Goal: Entertainment & Leisure: Consume media (video, audio)

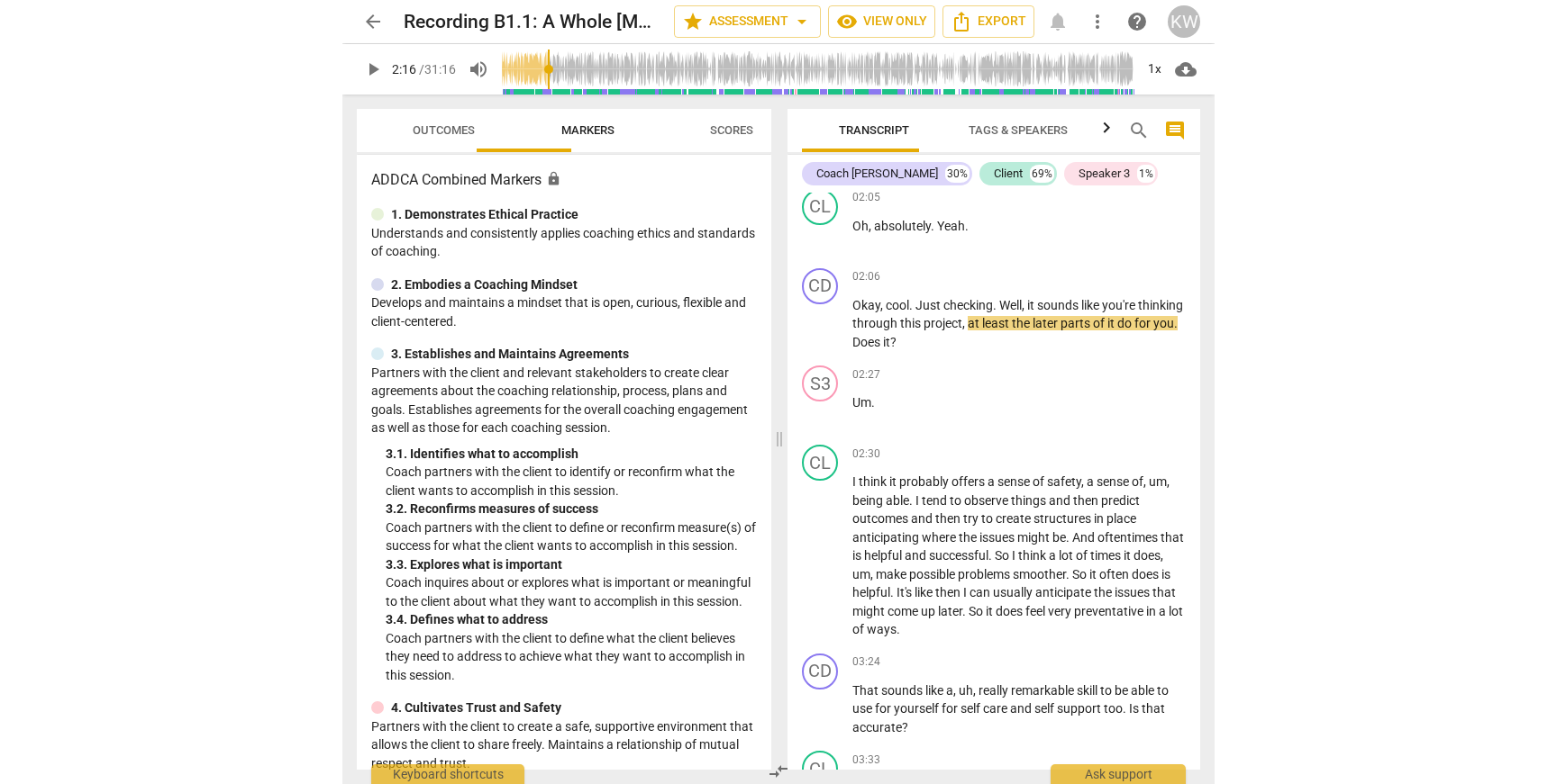
scroll to position [919, 0]
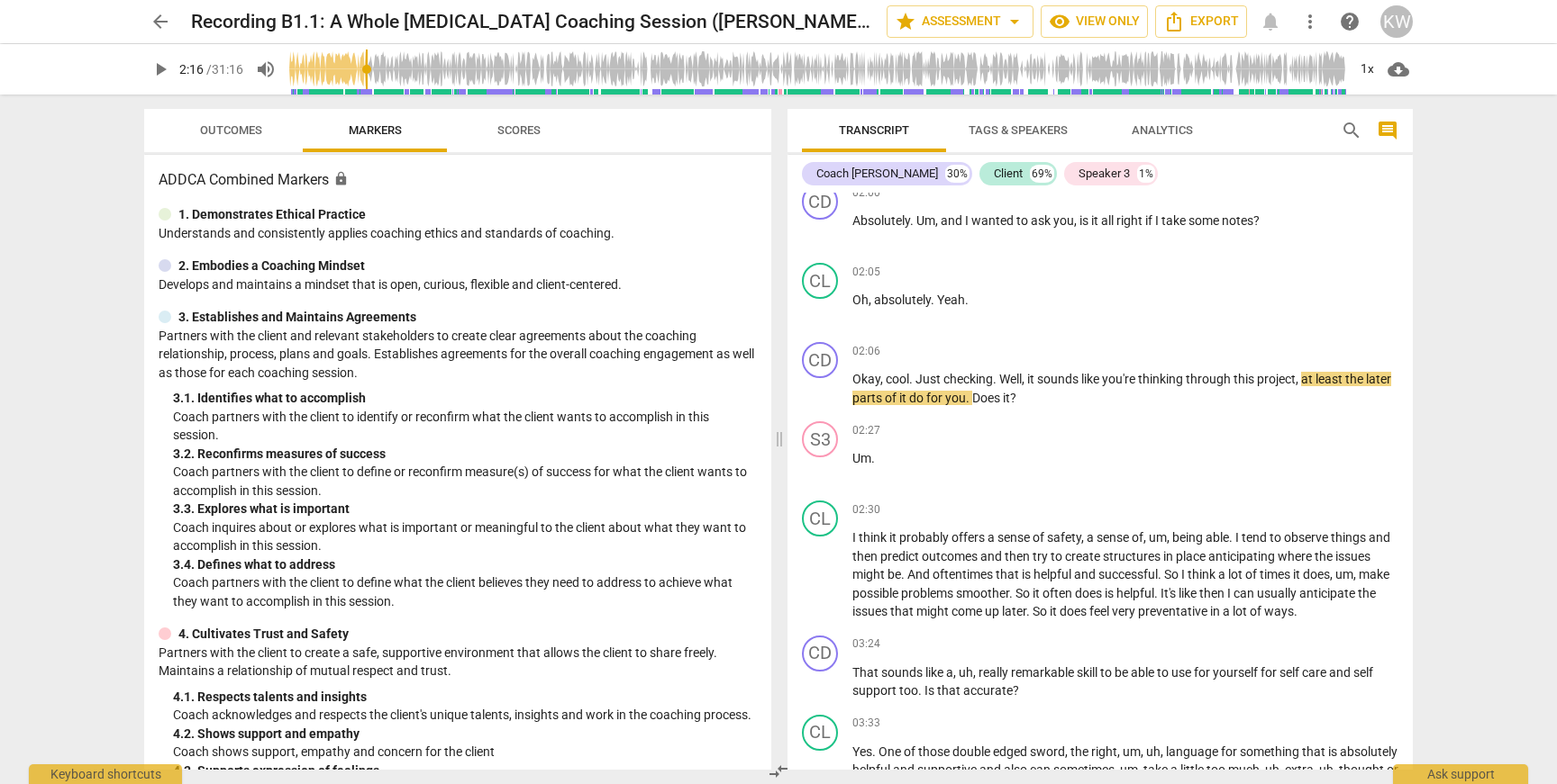
click at [153, 23] on span "arrow_back" at bounding box center [161, 22] width 22 height 22
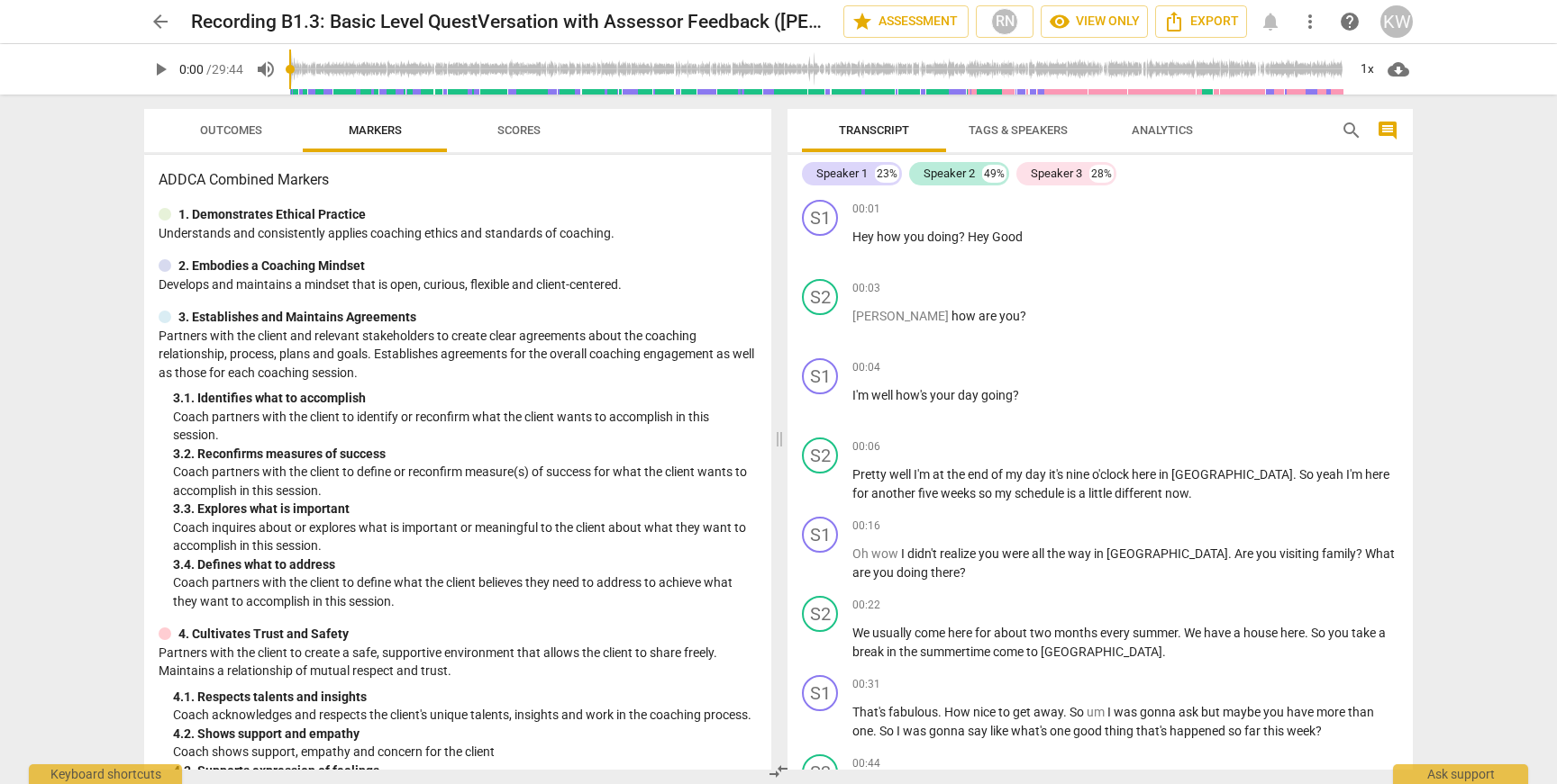
click at [161, 68] on span "play_arrow" at bounding box center [161, 70] width 22 height 22
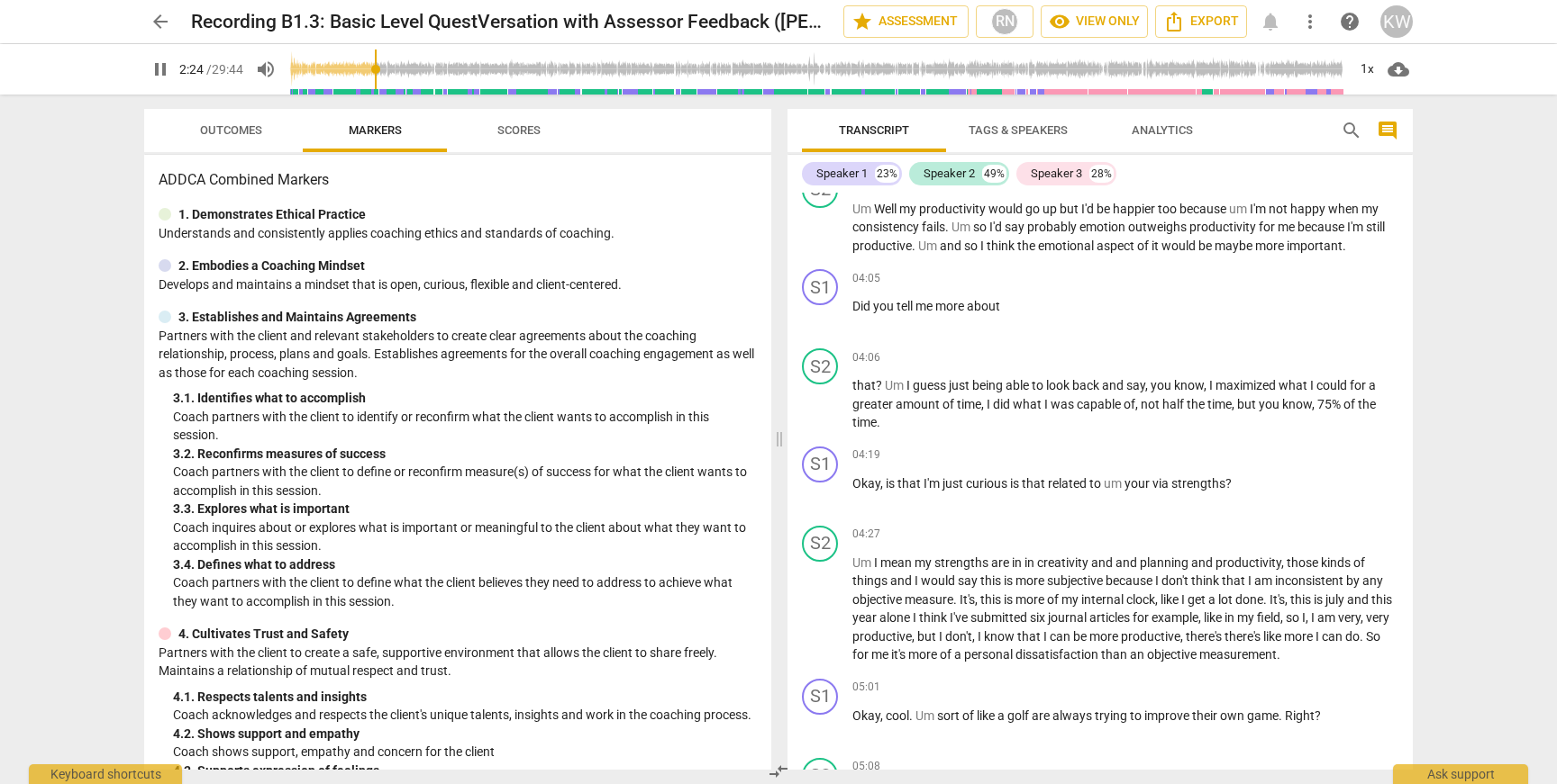
scroll to position [1420, 0]
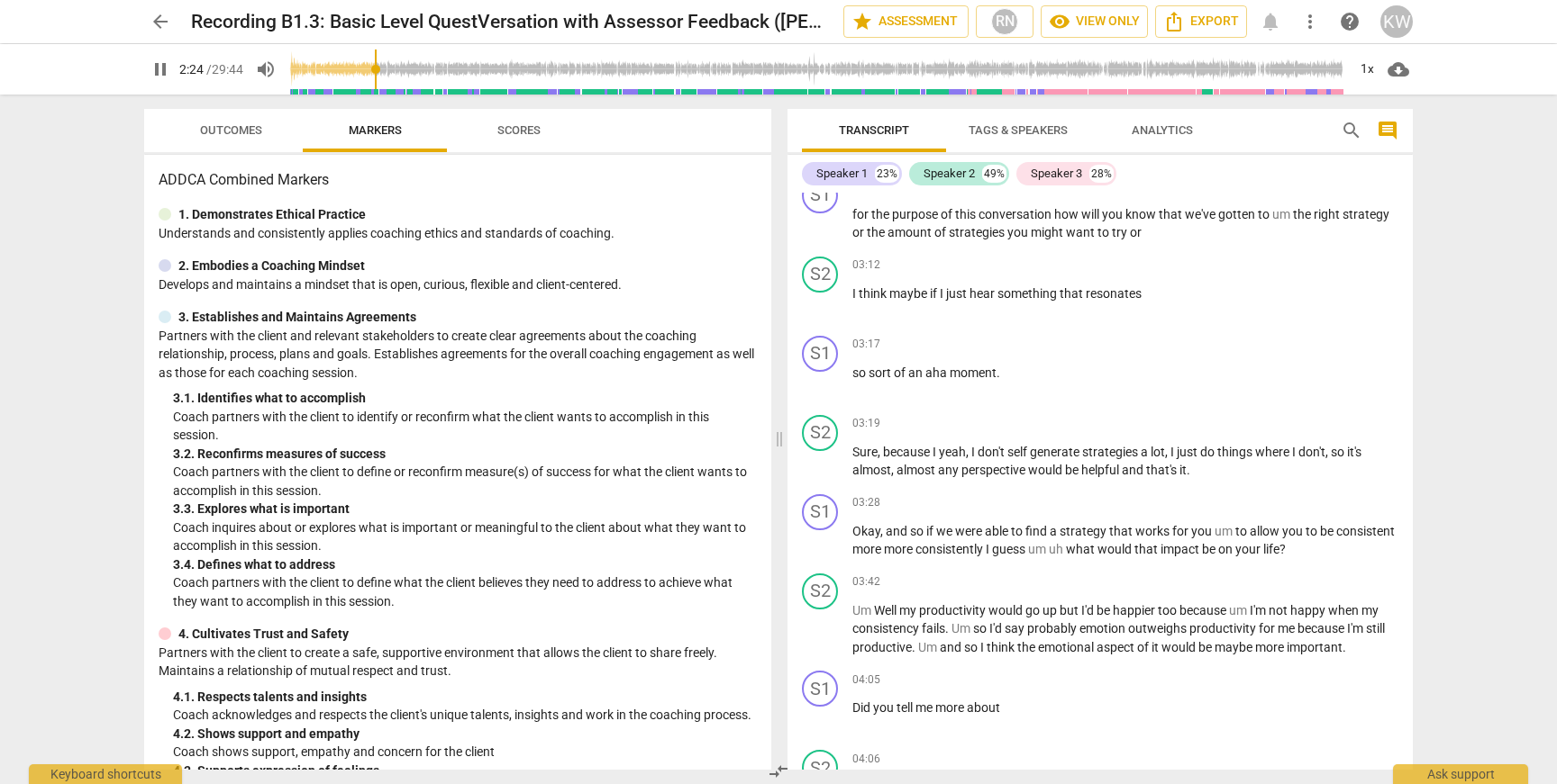
click at [393, 70] on input "range" at bounding box center [818, 70] width 1057 height 58
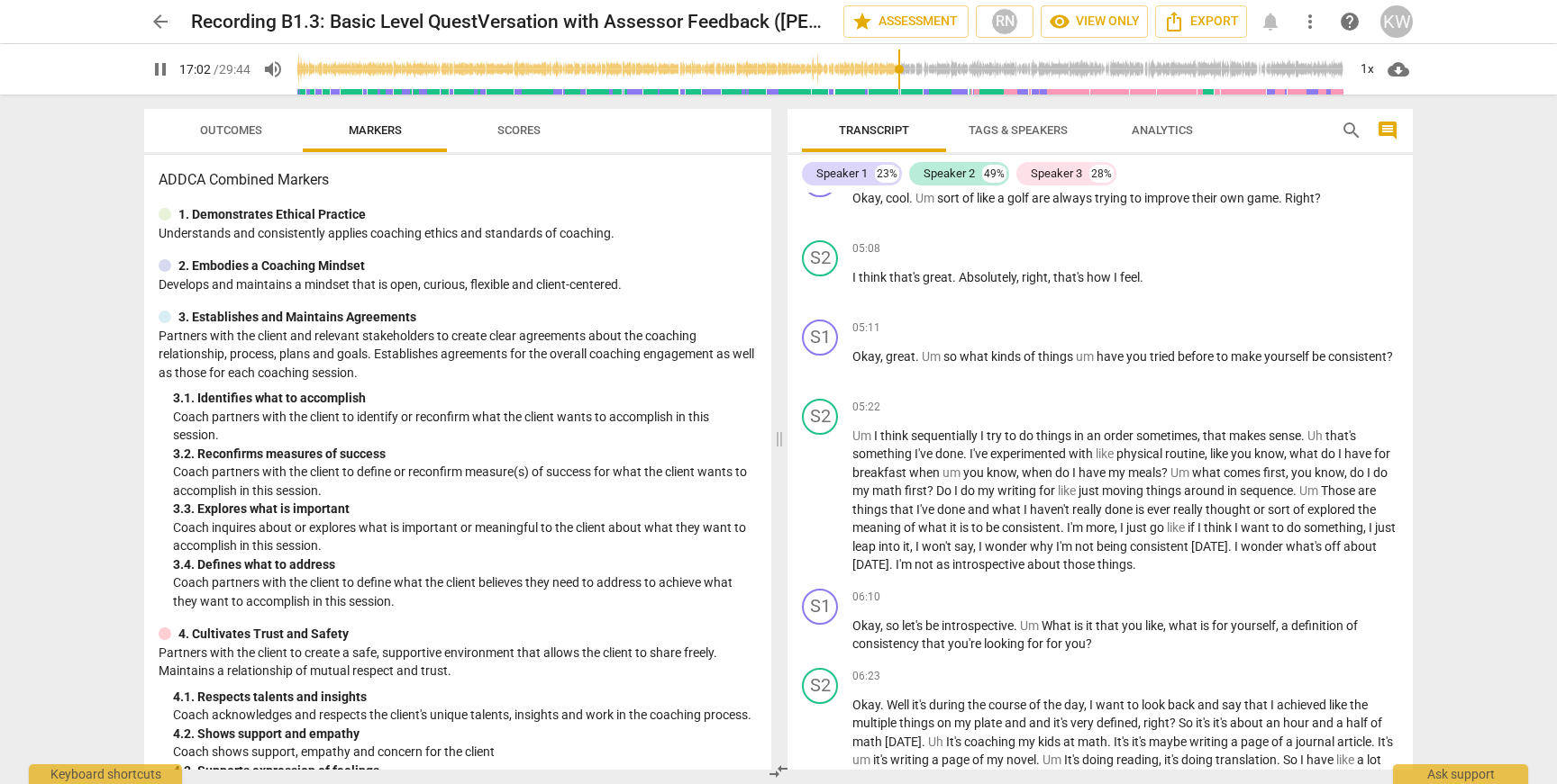
scroll to position [7743, 0]
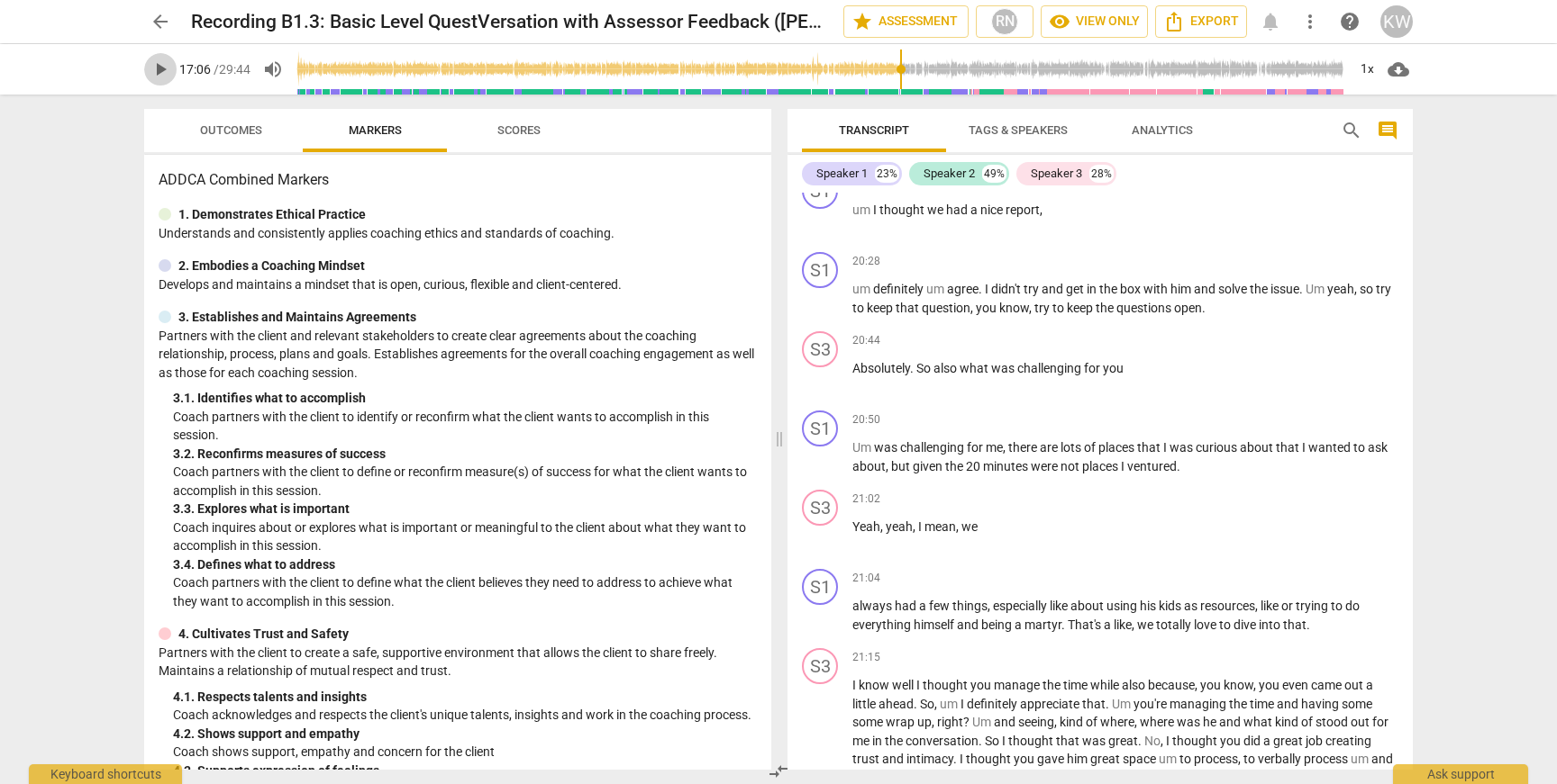
click at [151, 76] on span "play_arrow" at bounding box center [161, 70] width 22 height 22
type input "1026"
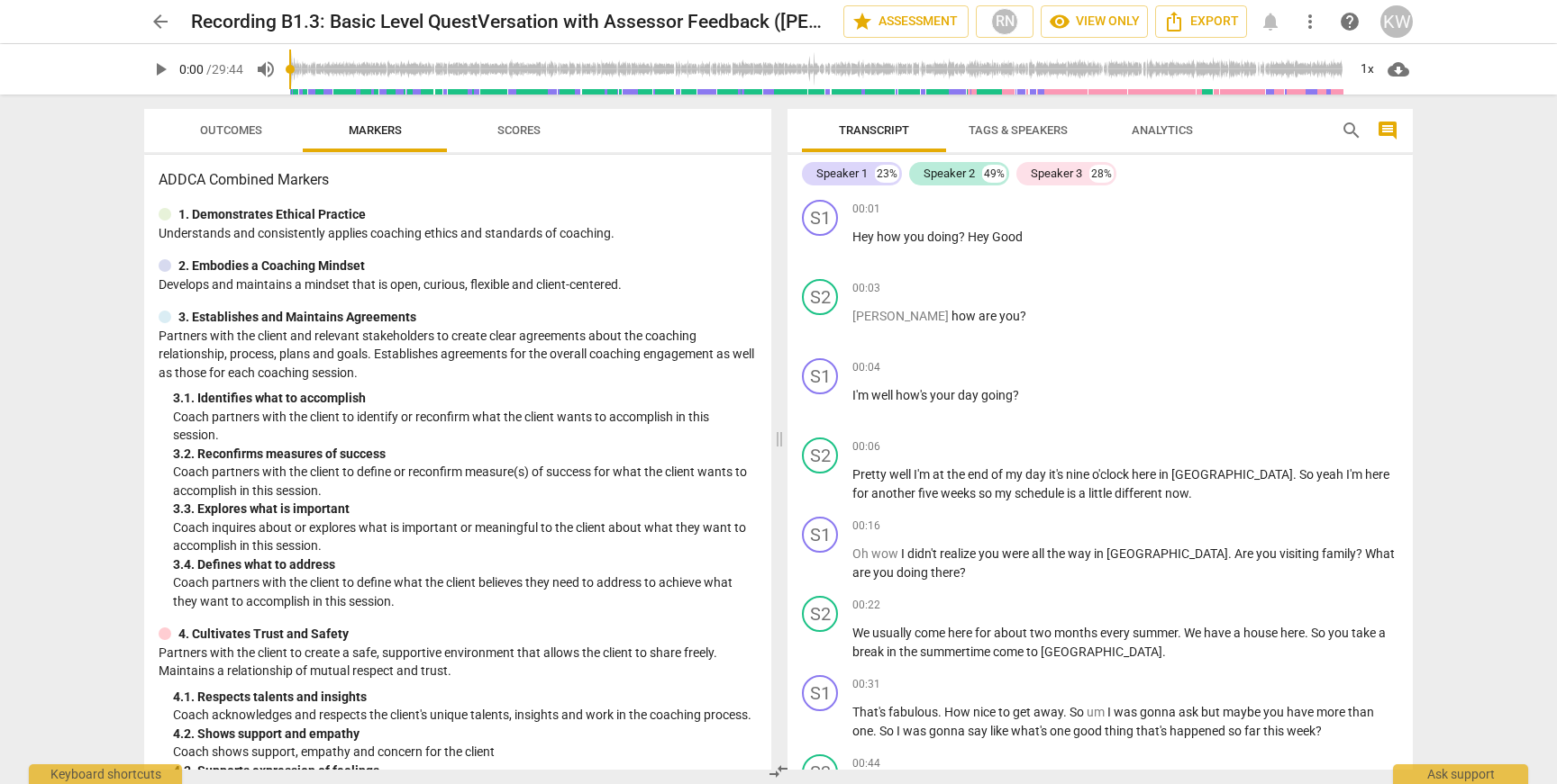
click at [775, 69] on input "range" at bounding box center [818, 70] width 1057 height 58
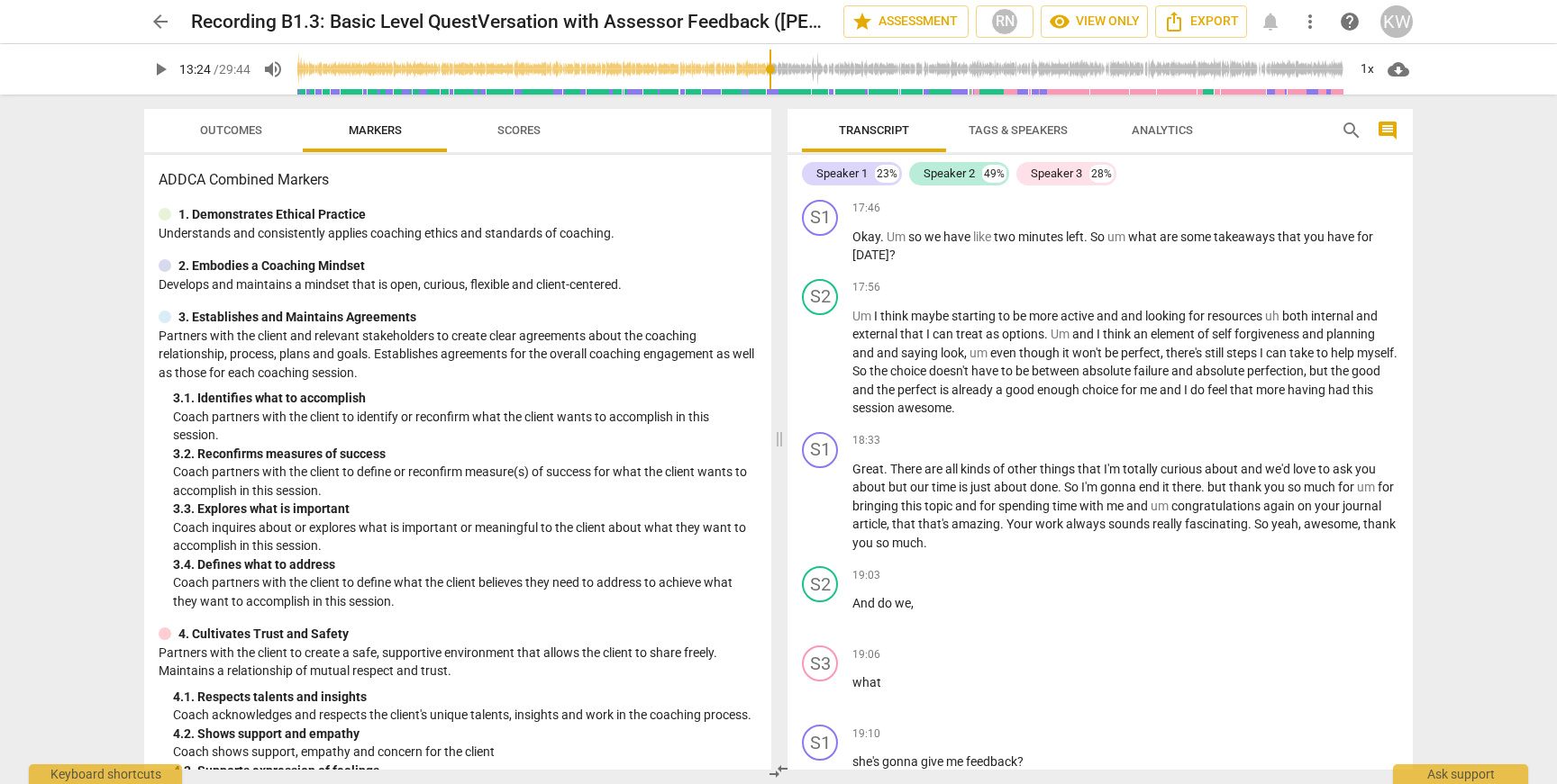
click at [162, 64] on span "play_arrow" at bounding box center [161, 70] width 22 height 22
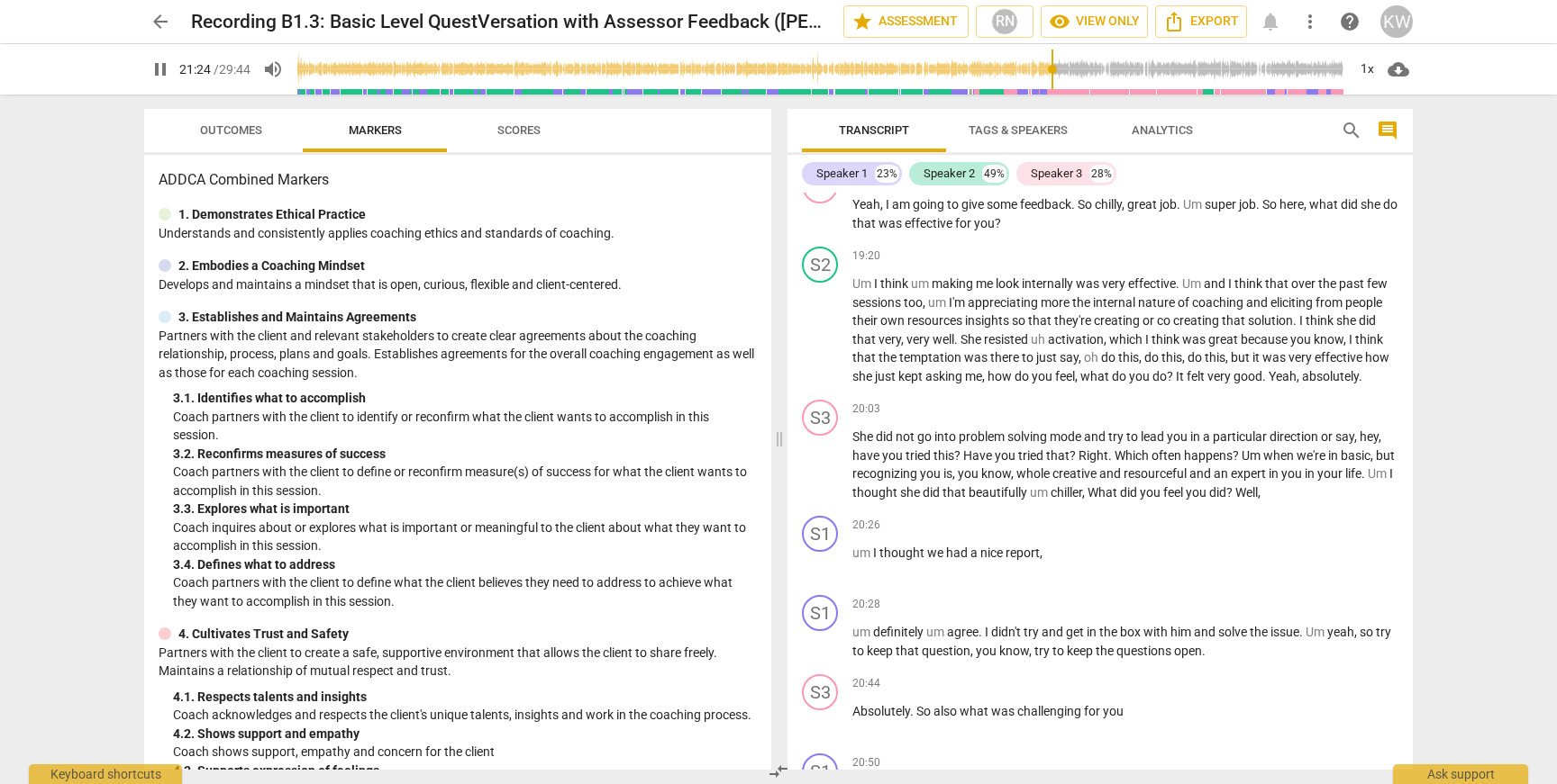
scroll to position [9827, 0]
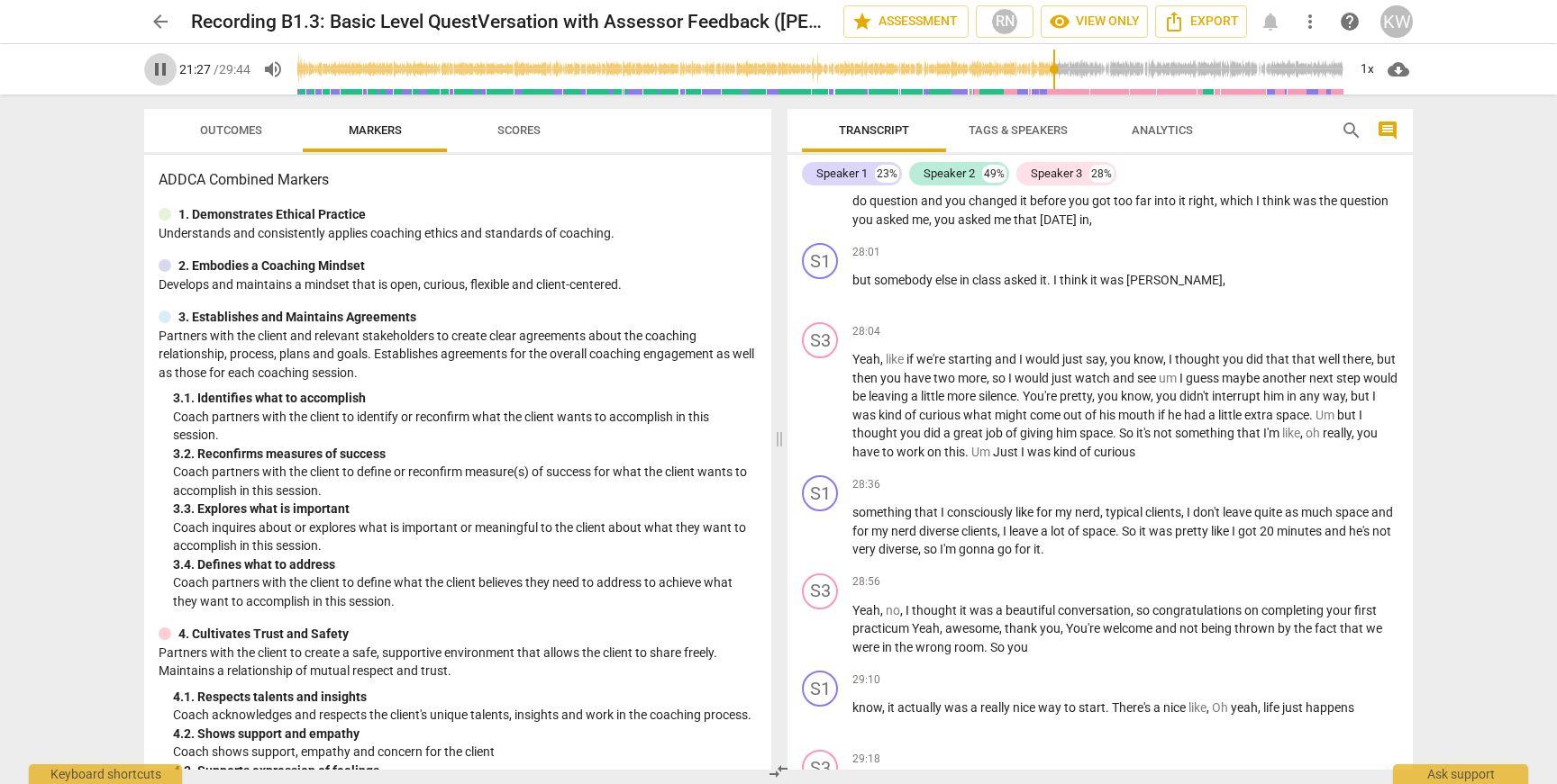
click at [159, 71] on span "pause" at bounding box center [161, 70] width 22 height 22
click at [159, 71] on span "play_arrow" at bounding box center [161, 70] width 22 height 22
type input "1287"
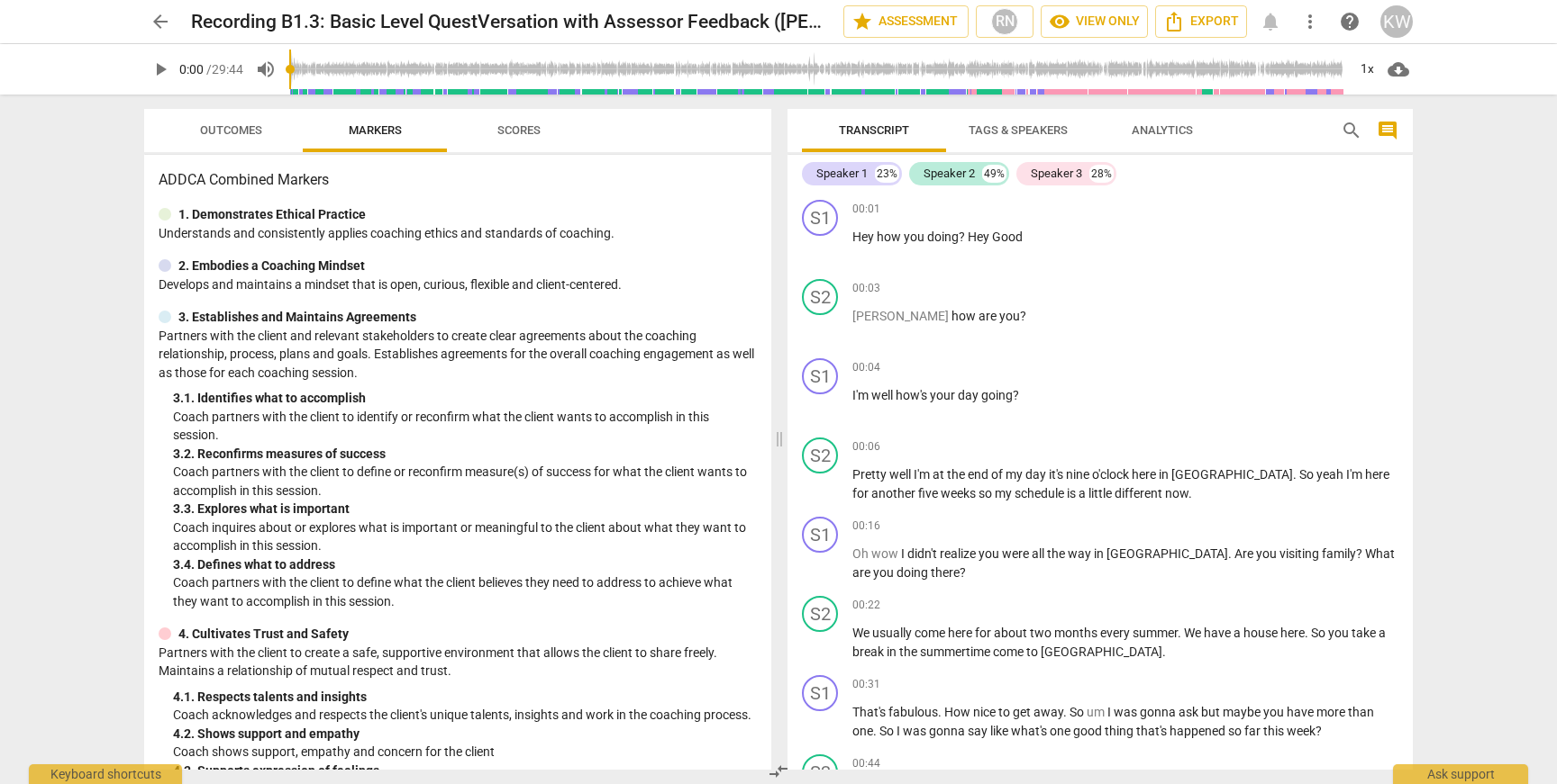
click at [865, 71] on input "range" at bounding box center [818, 70] width 1057 height 58
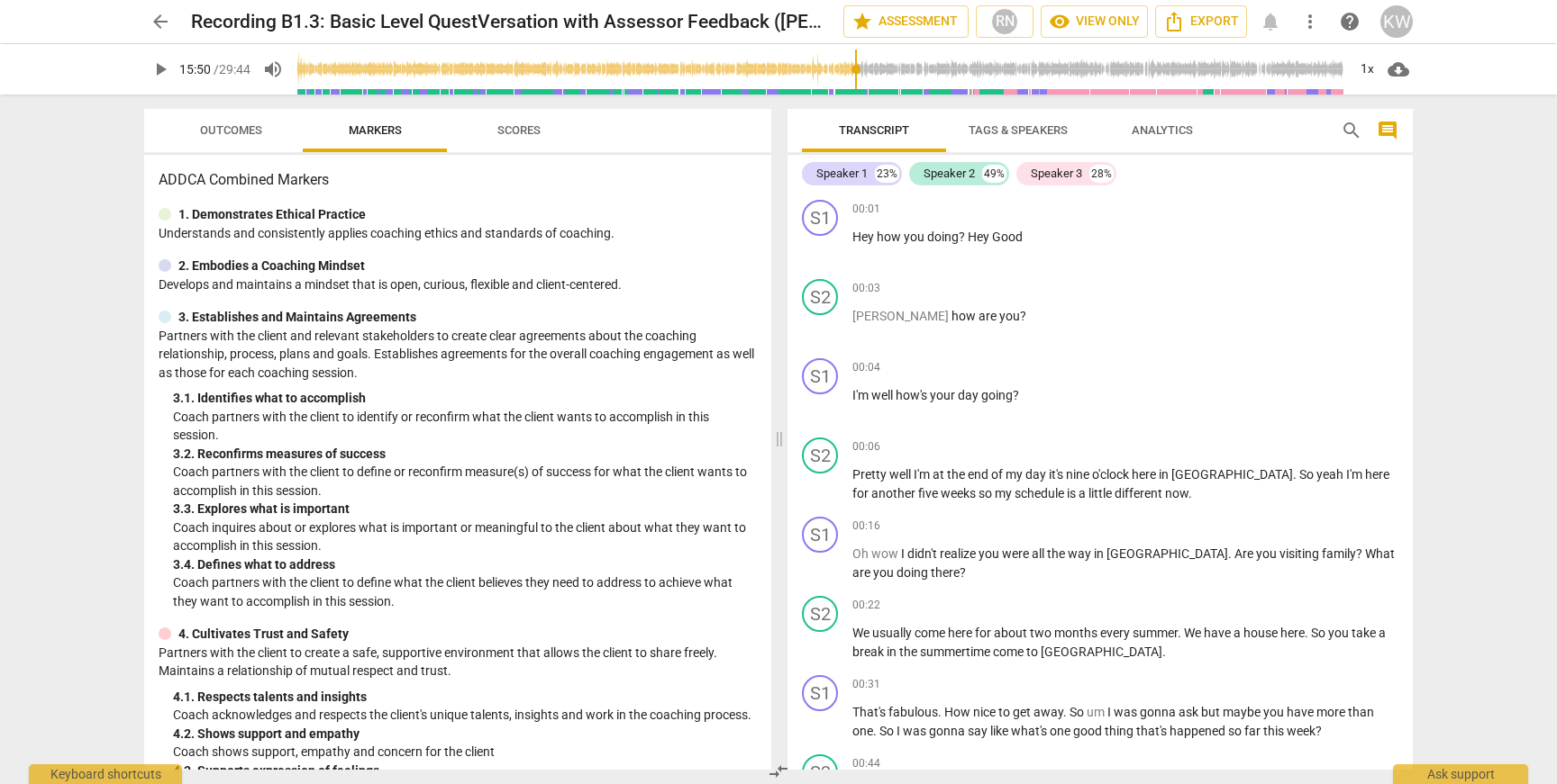
scroll to position [7674, 0]
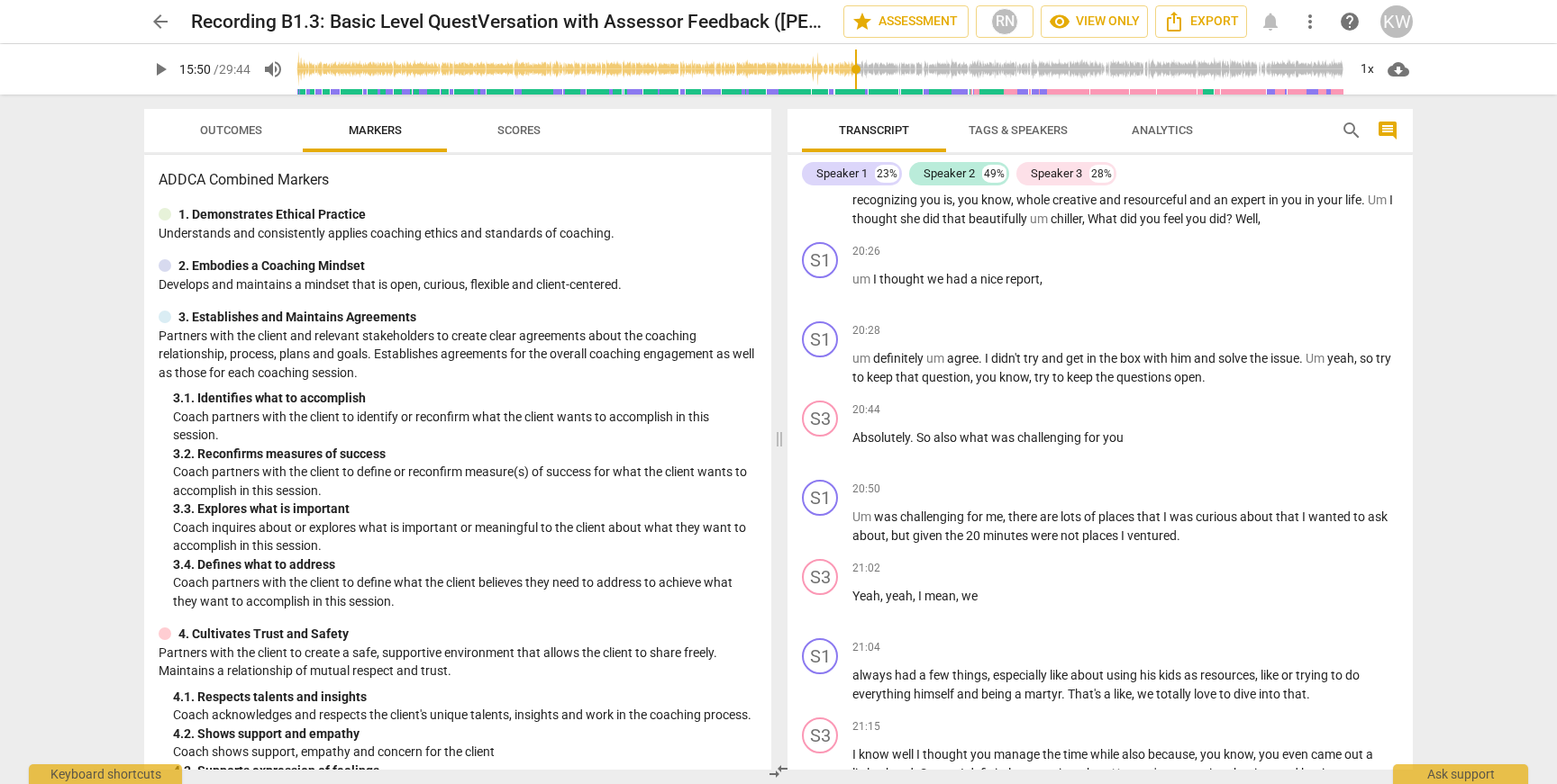
click at [942, 68] on input "range" at bounding box center [822, 70] width 1049 height 58
click at [985, 69] on input "range" at bounding box center [822, 70] width 1049 height 58
click at [159, 74] on span "play_arrow" at bounding box center [161, 70] width 22 height 22
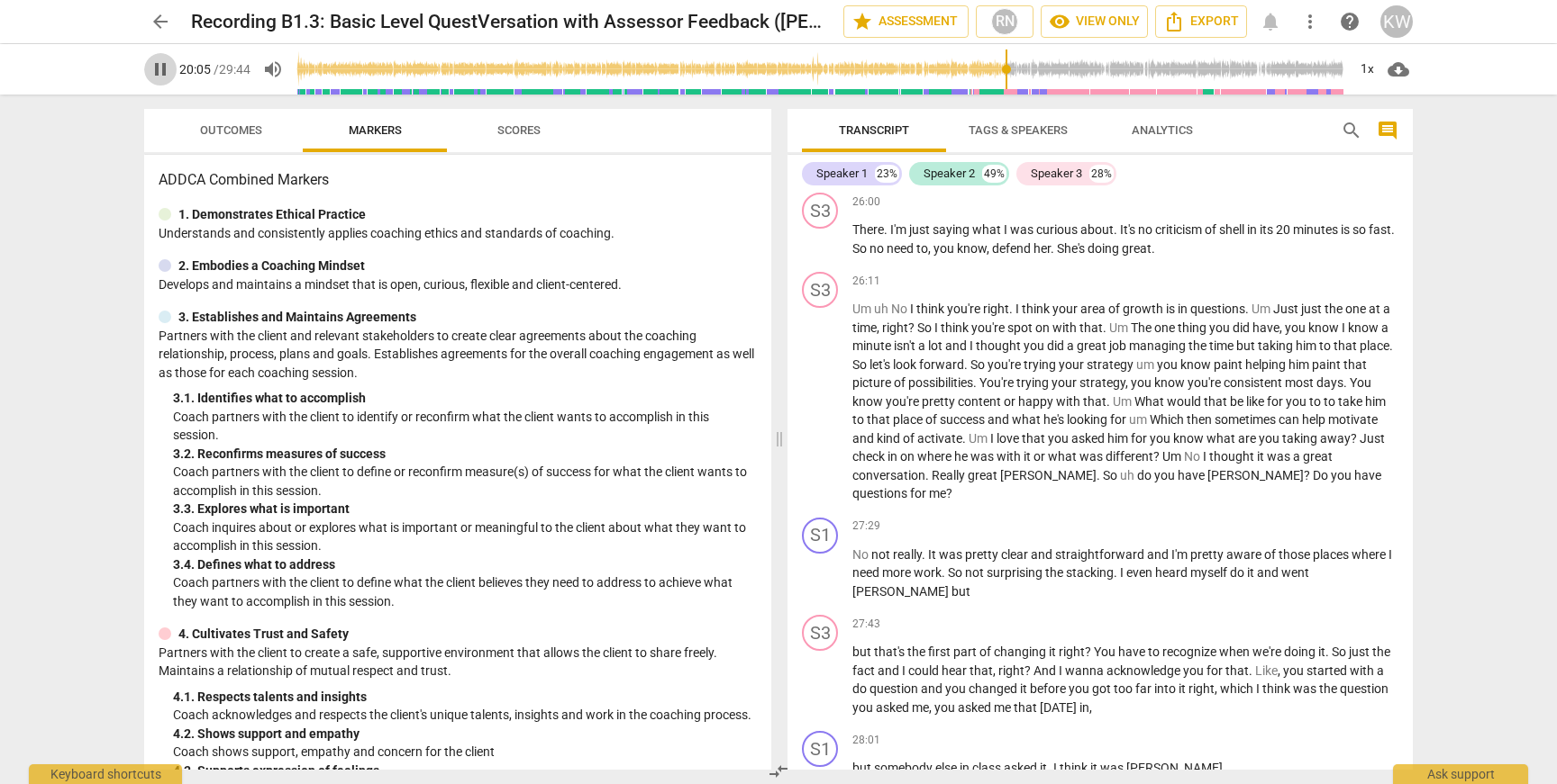
click at [159, 74] on span "pause" at bounding box center [161, 70] width 22 height 22
click at [162, 66] on span "play_arrow" at bounding box center [161, 70] width 22 height 22
type input "1205"
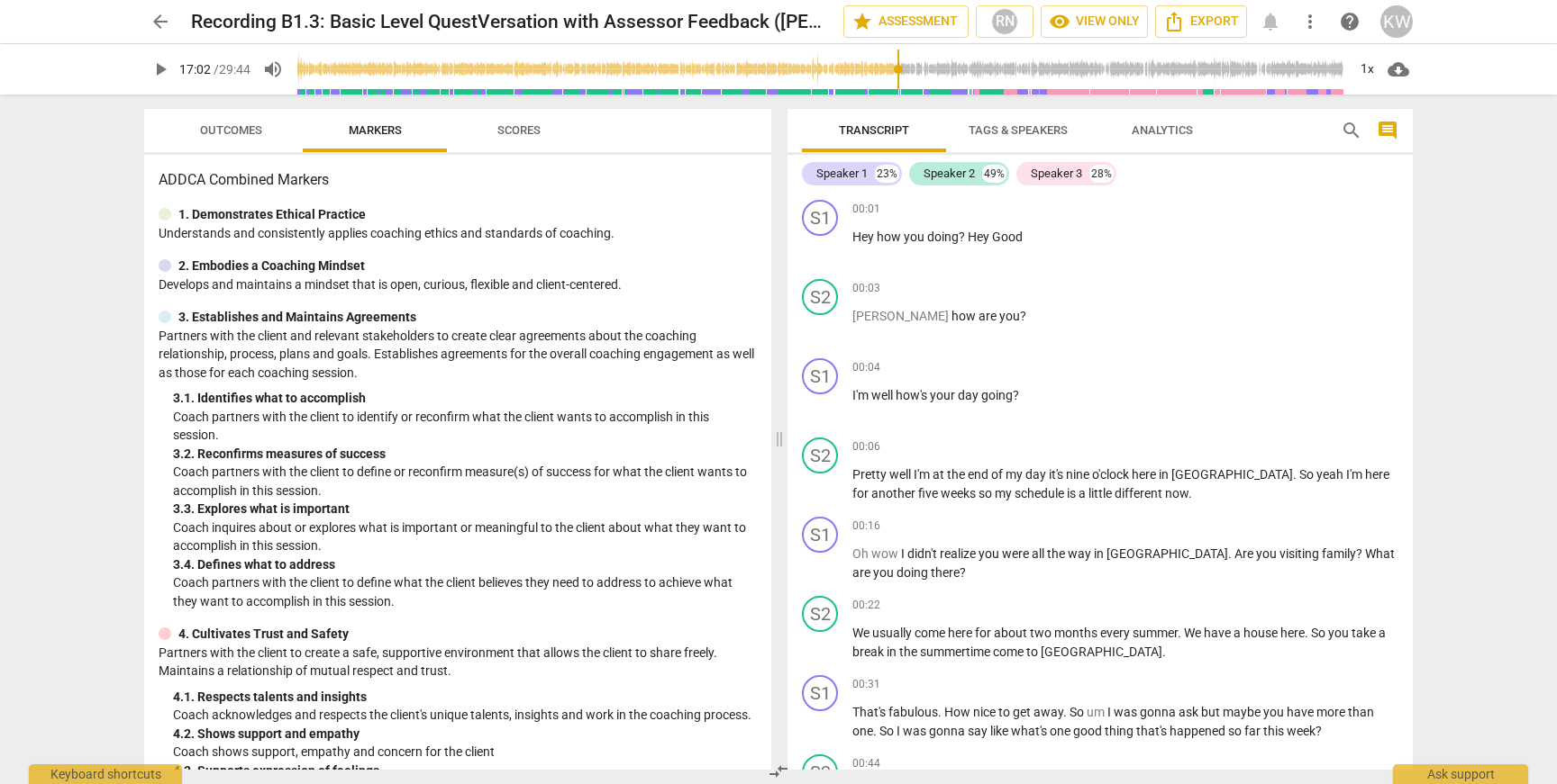
click at [902, 74] on input "range" at bounding box center [822, 70] width 1049 height 58
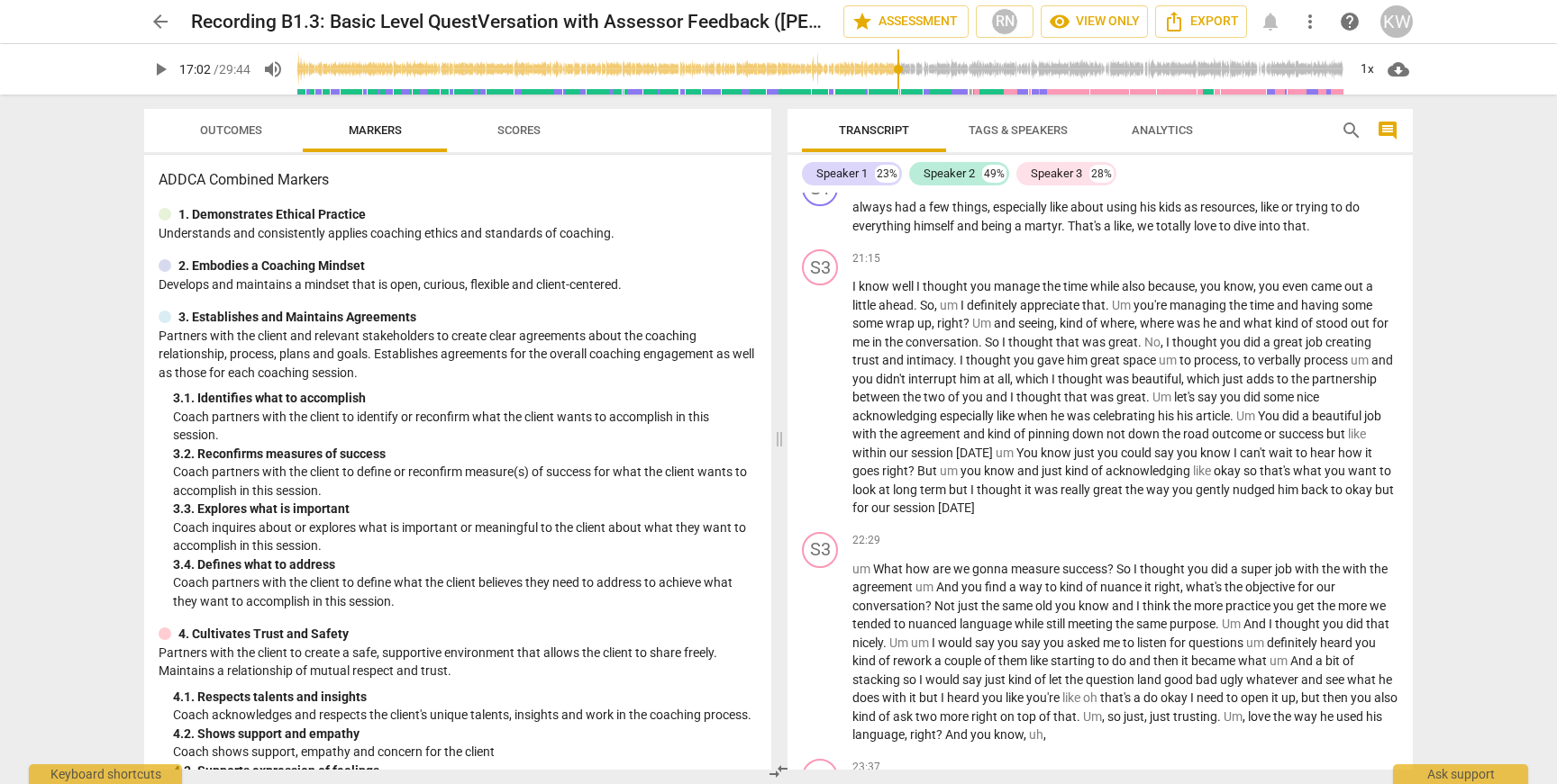
click at [938, 66] on input "range" at bounding box center [822, 70] width 1049 height 58
click at [975, 67] on input "range" at bounding box center [822, 70] width 1049 height 58
click at [159, 74] on span "play_arrow" at bounding box center [161, 70] width 22 height 22
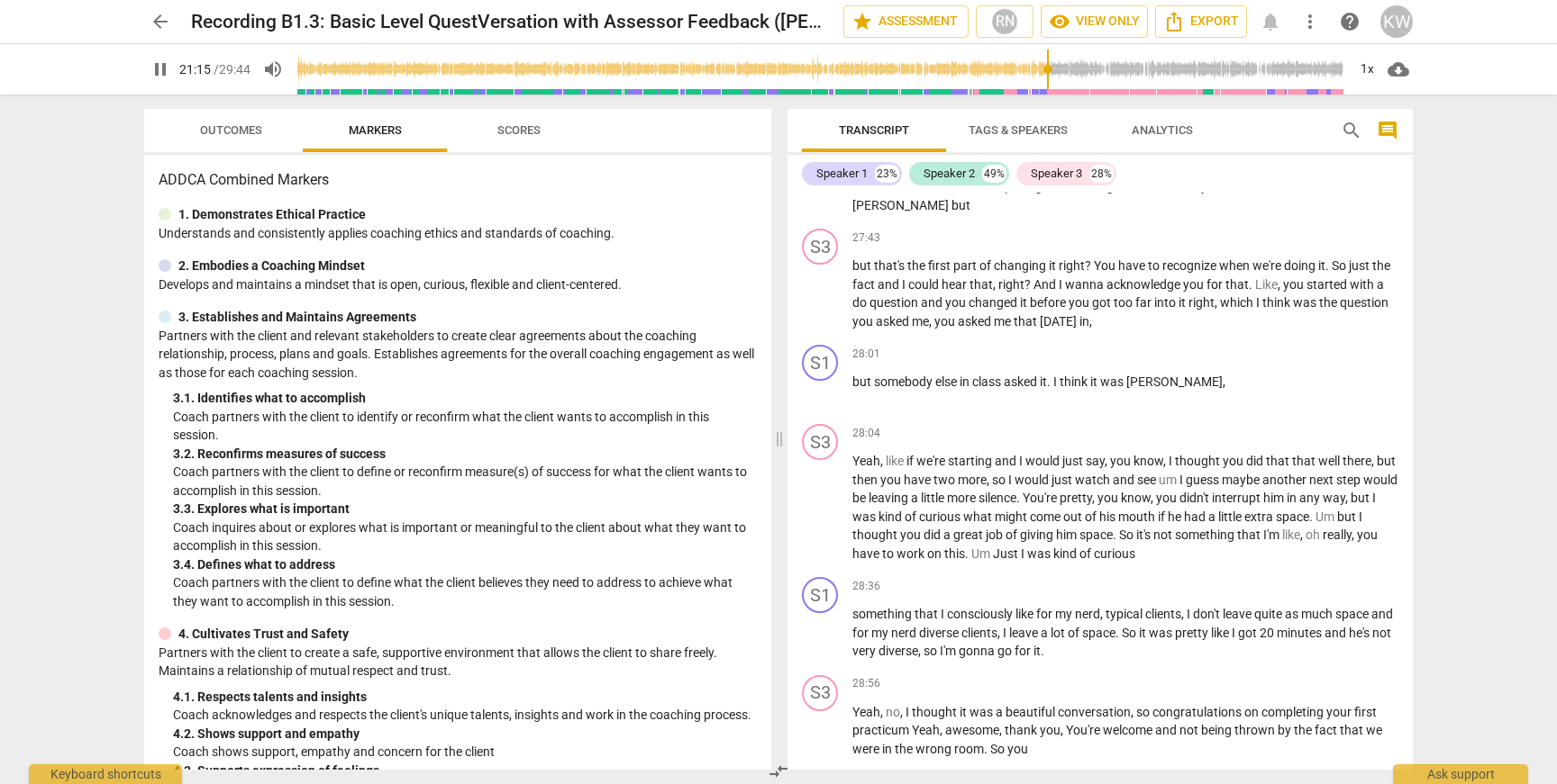
scroll to position [10299, 0]
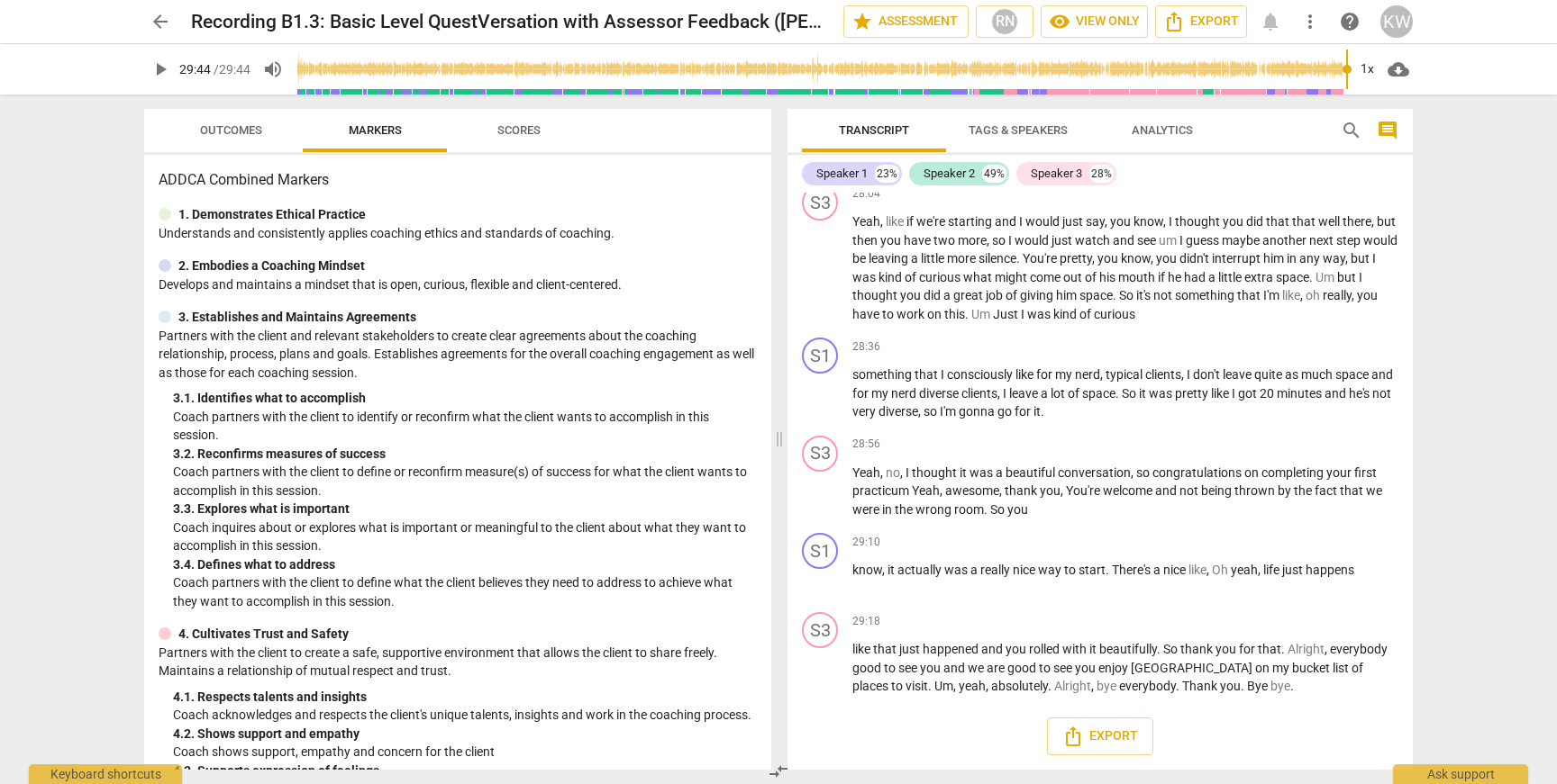
type input "1784"
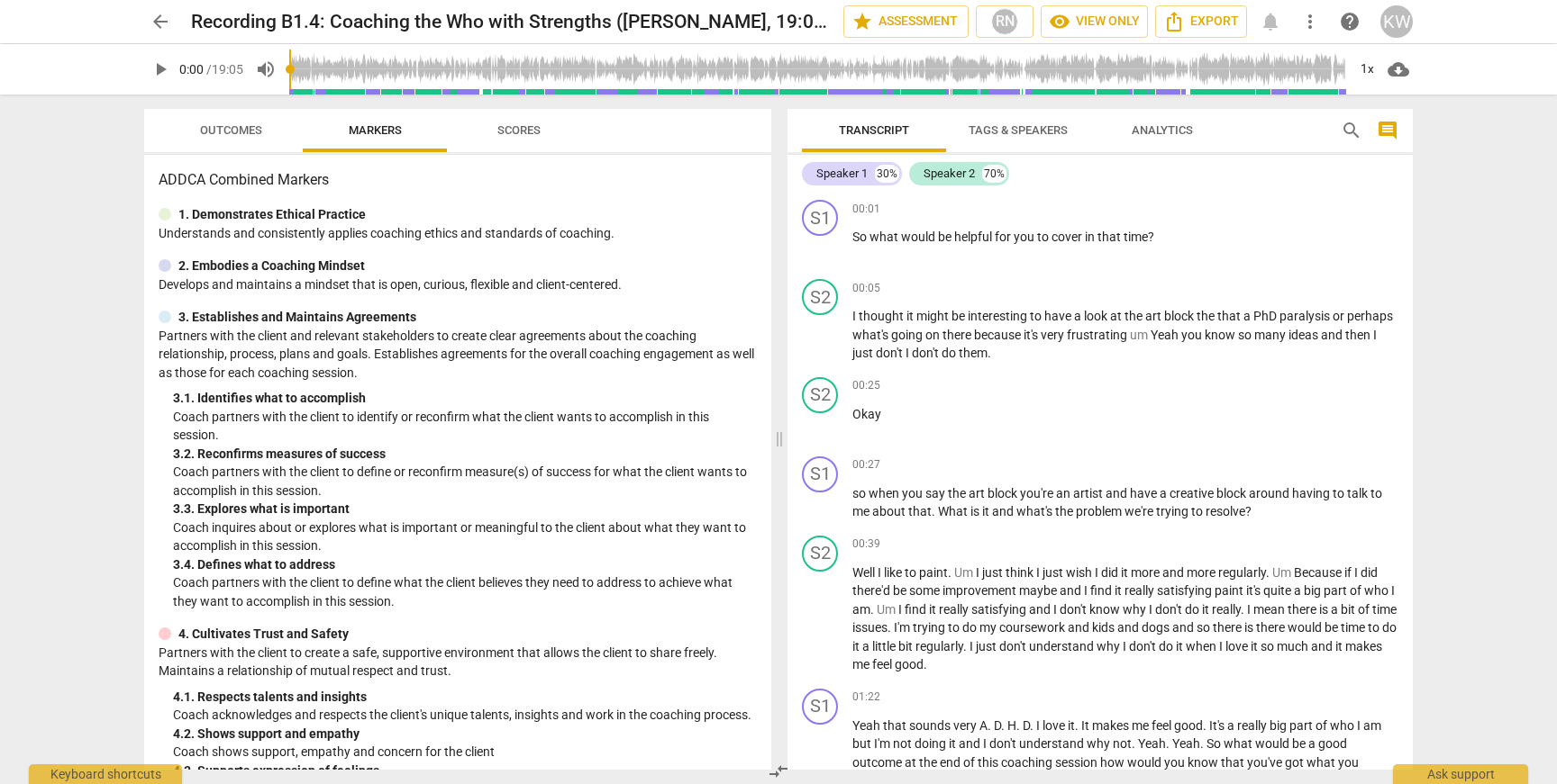
click at [157, 70] on span "play_arrow" at bounding box center [161, 70] width 22 height 22
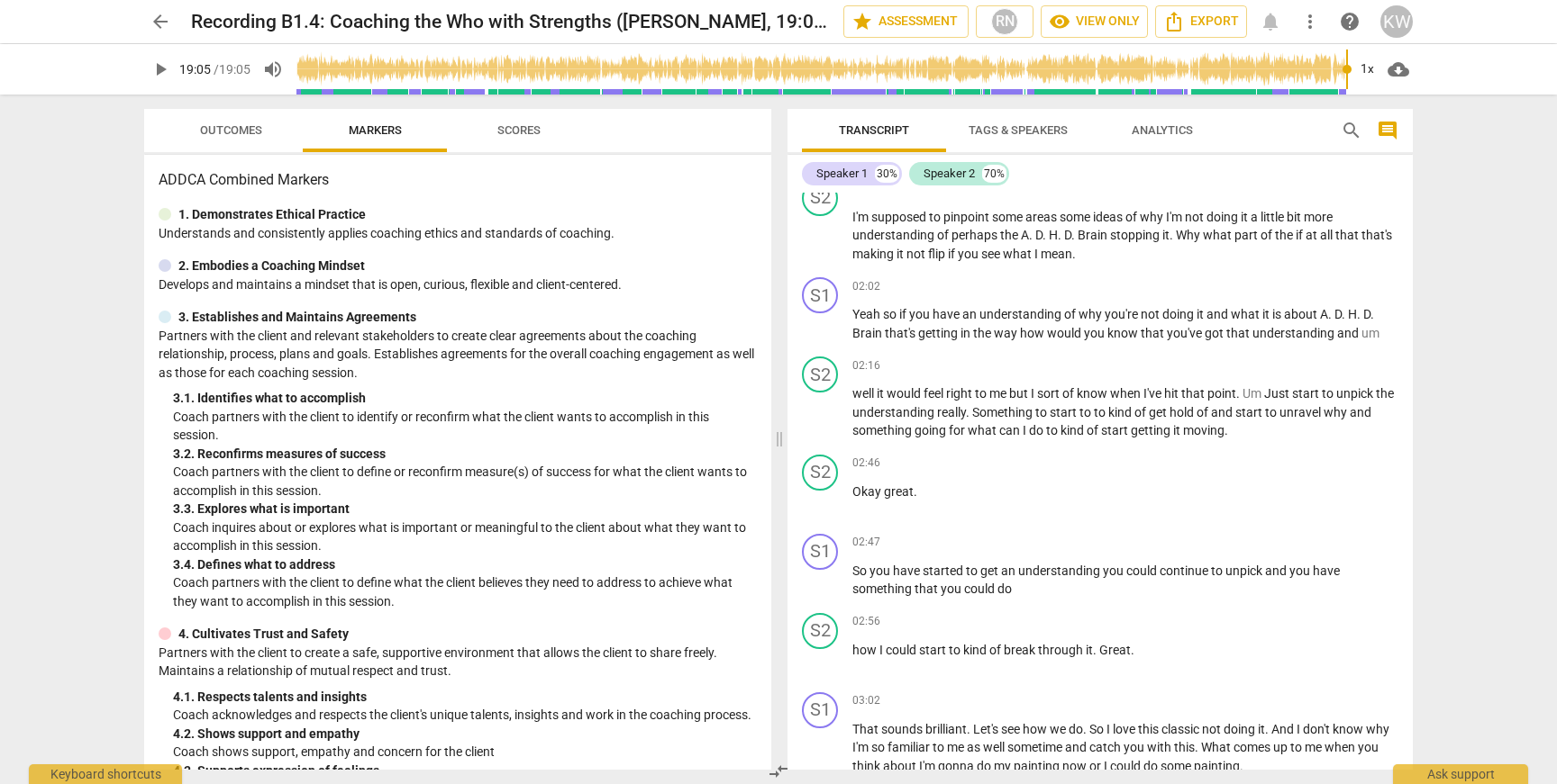
type input "1145"
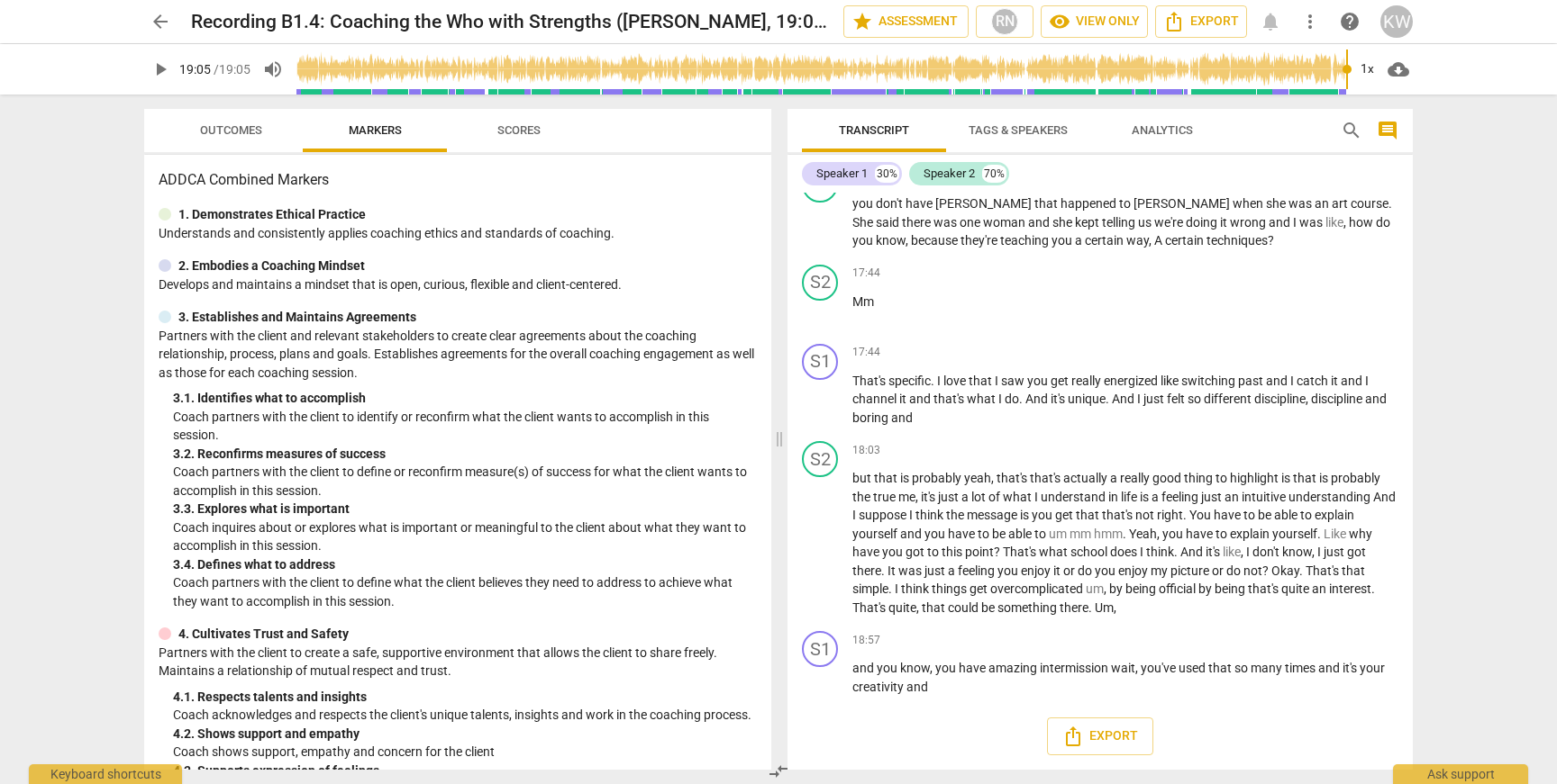
click at [153, 21] on span "arrow_back" at bounding box center [161, 22] width 22 height 22
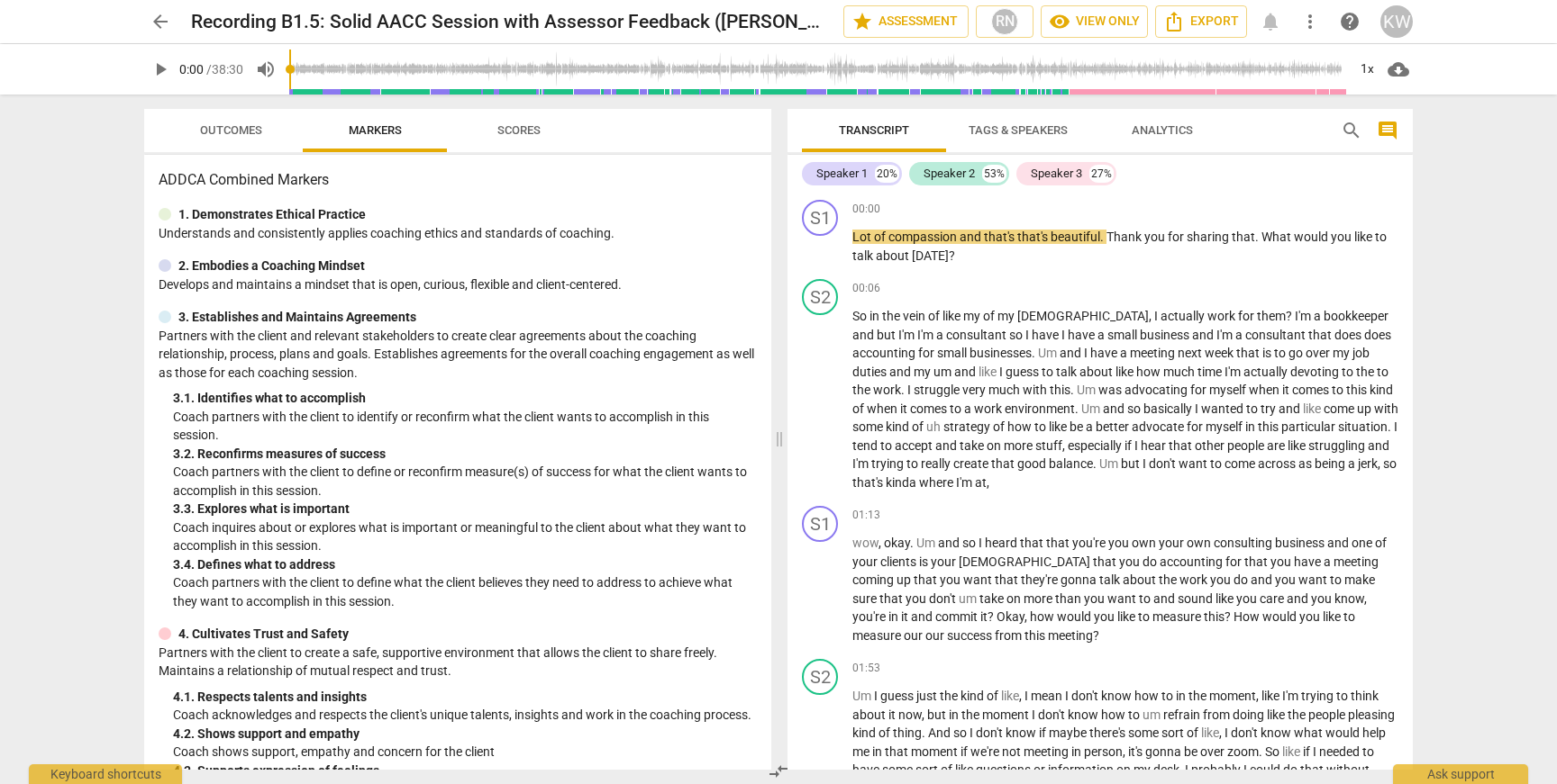
click at [166, 72] on span "play_arrow" at bounding box center [161, 70] width 22 height 22
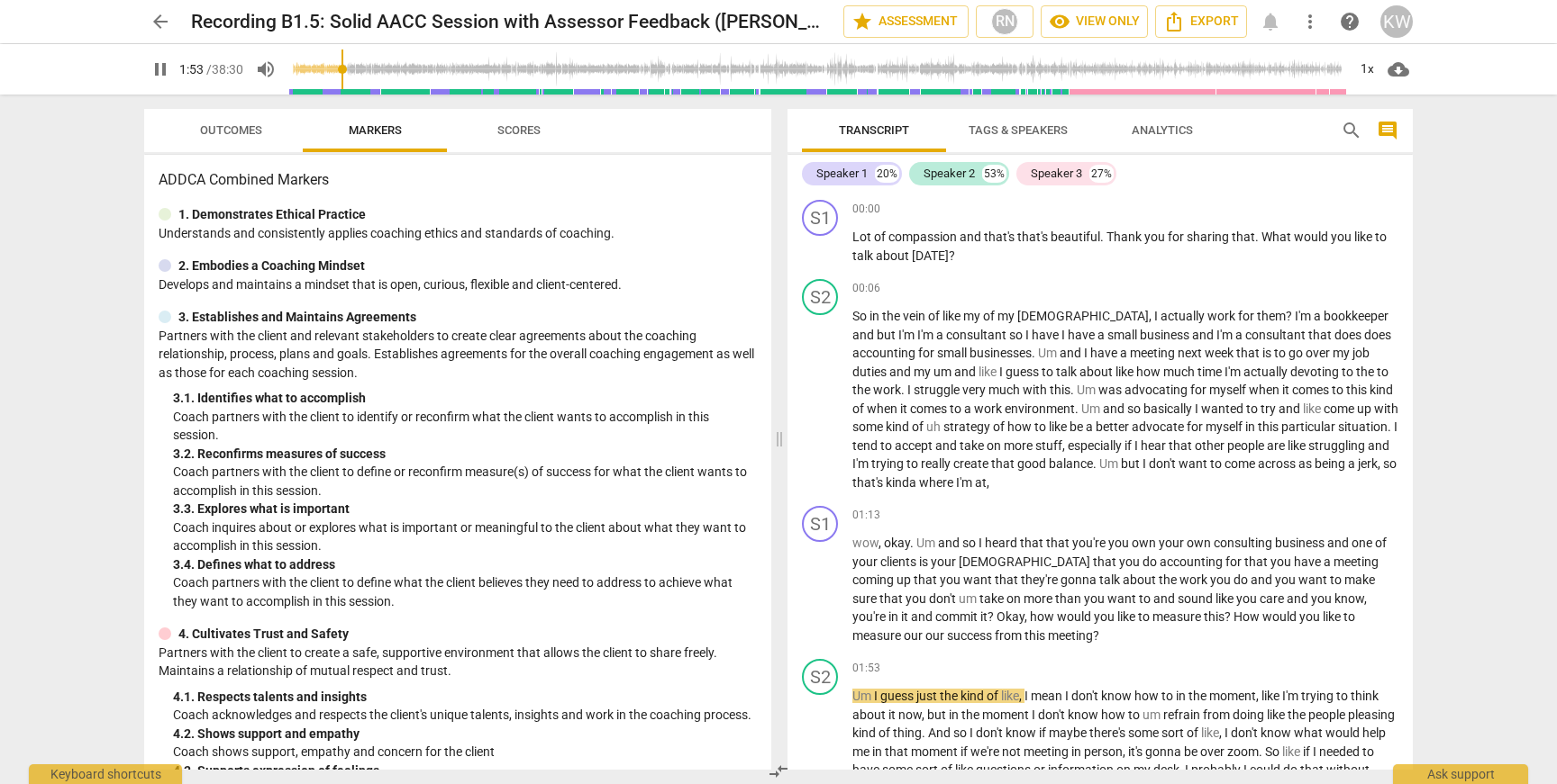
scroll to position [652, 0]
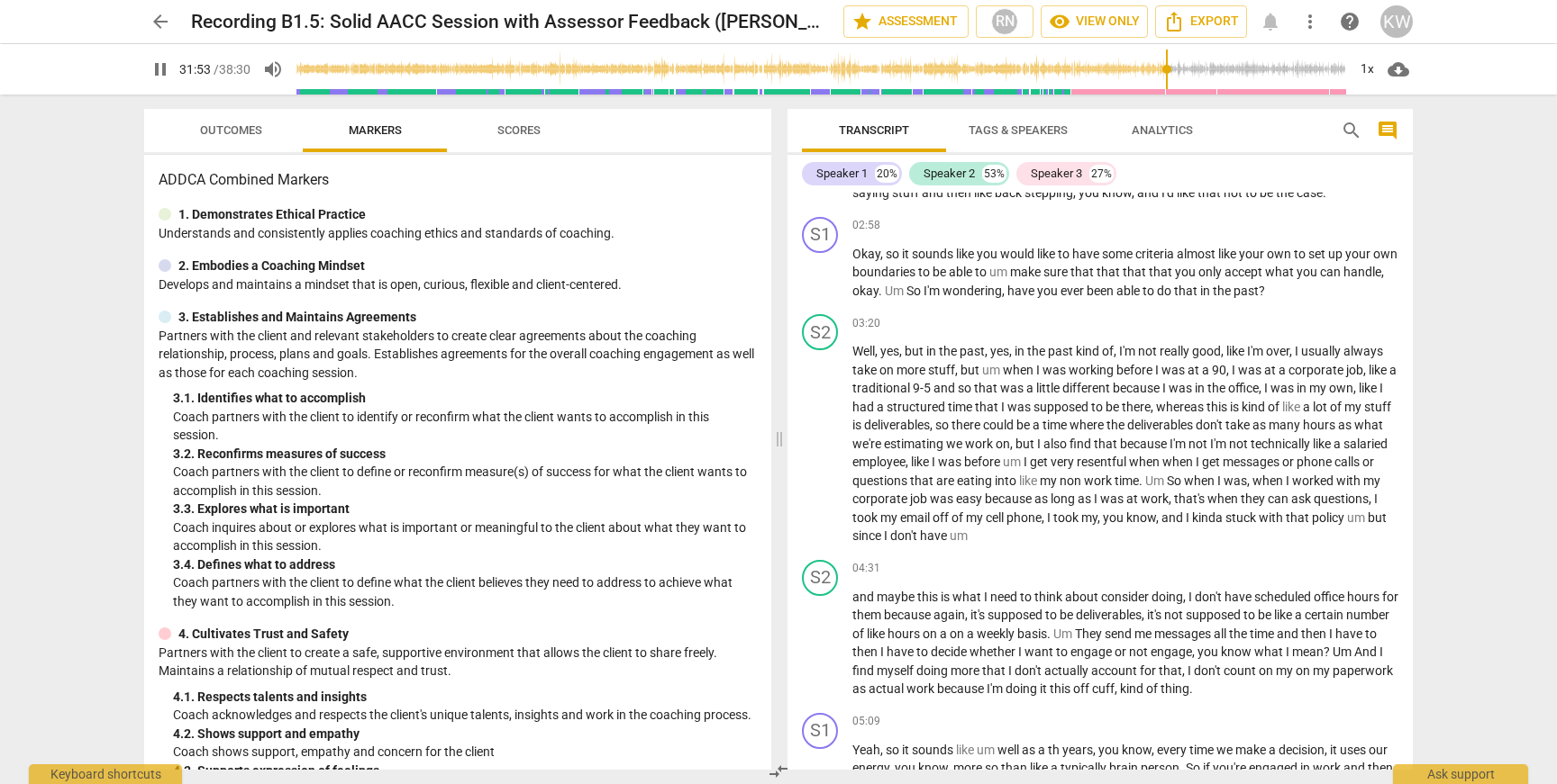
type input "1913"
